Goal: Task Accomplishment & Management: Use online tool/utility

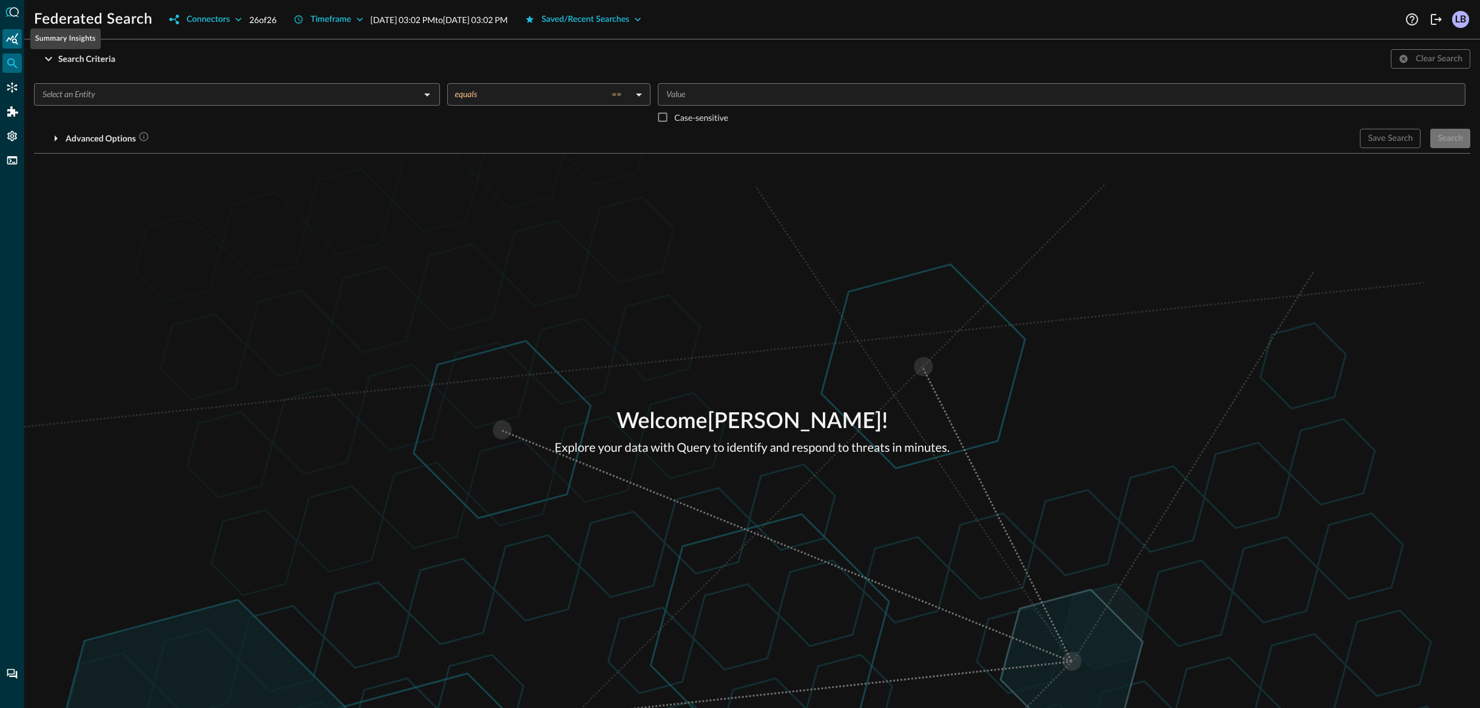
click at [13, 43] on icon "Summary Insights" at bounding box center [12, 39] width 12 height 12
